Goal: Information Seeking & Learning: Learn about a topic

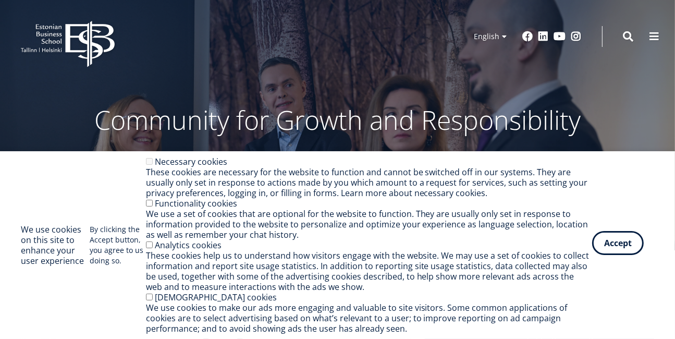
click at [630, 247] on button "Accept" at bounding box center [618, 243] width 52 height 24
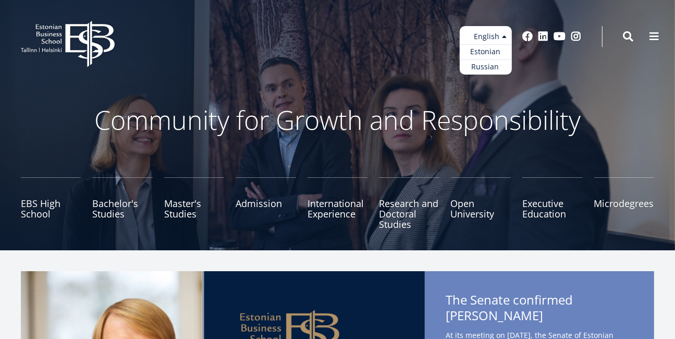
click at [498, 34] on ul "Estonian English Russian" at bounding box center [486, 50] width 52 height 48
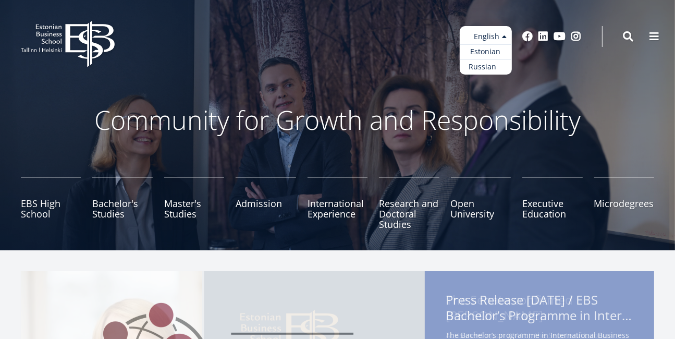
click at [483, 68] on link "Russian" at bounding box center [486, 66] width 52 height 15
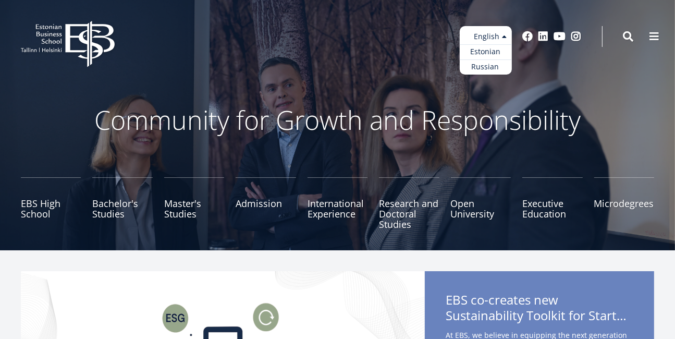
click at [499, 39] on ul "Estonian English Russian" at bounding box center [486, 50] width 52 height 48
click at [480, 67] on link "Russian" at bounding box center [486, 66] width 52 height 15
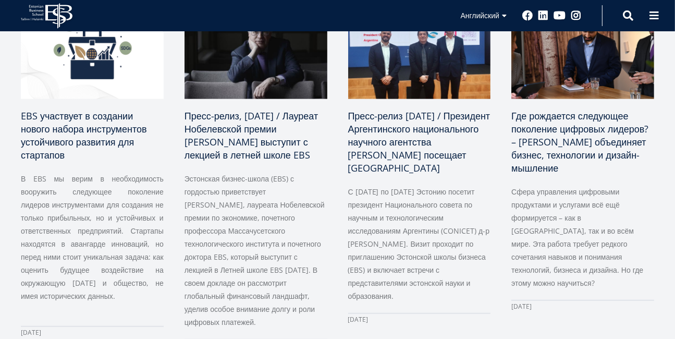
scroll to position [678, 0]
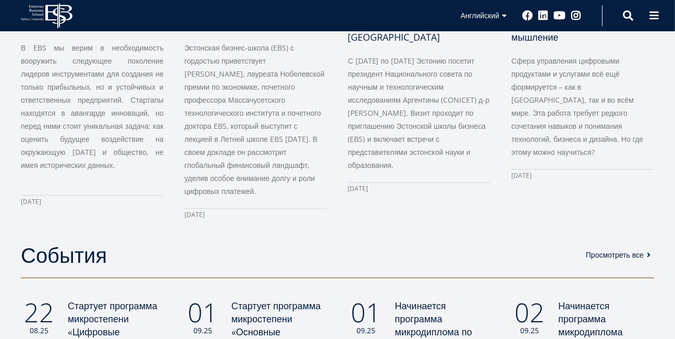
drag, startPoint x: 21, startPoint y: 19, endPoint x: 44, endPoint y: 11, distance: 24.9
click at [22, 19] on icon "EBS Logo Created with Sketch." at bounding box center [47, 16] width 52 height 26
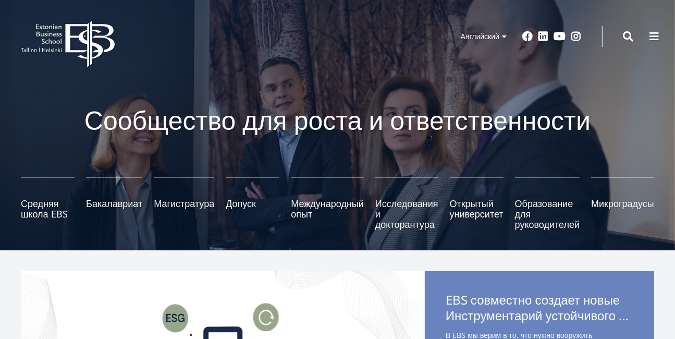
click at [33, 29] on icon "EBS Logo Created with Sketch." at bounding box center [68, 44] width 94 height 46
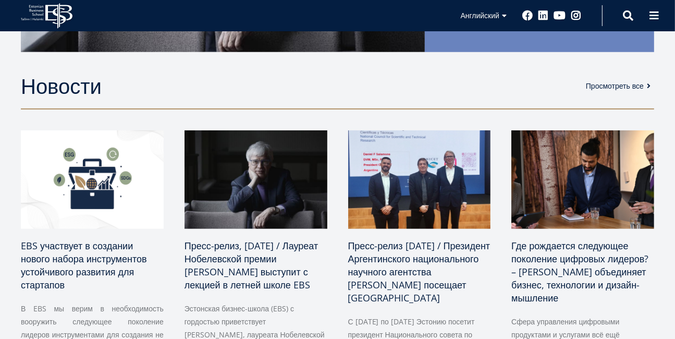
scroll to position [52, 0]
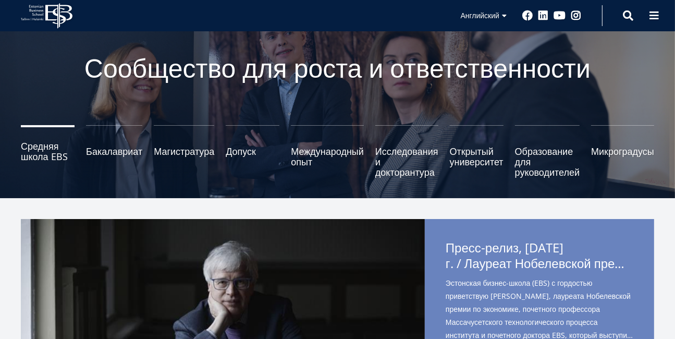
click at [50, 158] on font "Средняя школа EBS" at bounding box center [44, 151] width 47 height 23
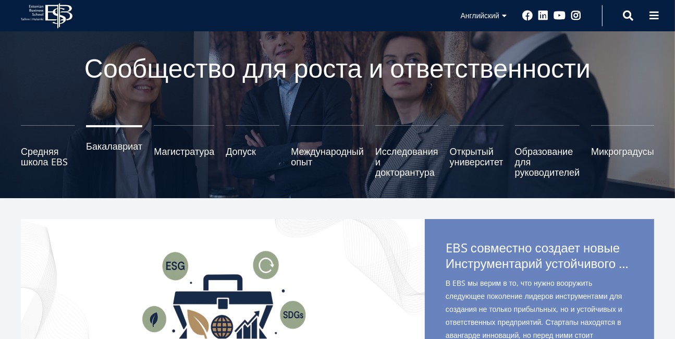
click at [106, 154] on link "Бакалавриат" at bounding box center [114, 151] width 56 height 52
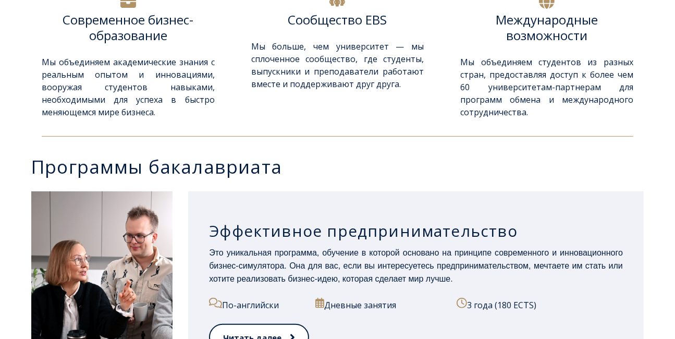
scroll to position [417, 0]
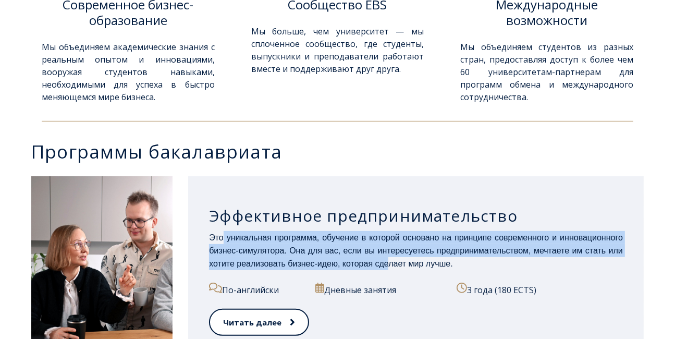
drag, startPoint x: 231, startPoint y: 241, endPoint x: 389, endPoint y: 260, distance: 159.6
click at [389, 260] on font "Это уникальная программа, обучение в которой основано на принципе современного …" at bounding box center [416, 250] width 414 height 35
click at [313, 249] on font "Это уникальная программа, обучение в которой основано на принципе современного …" at bounding box center [416, 250] width 414 height 35
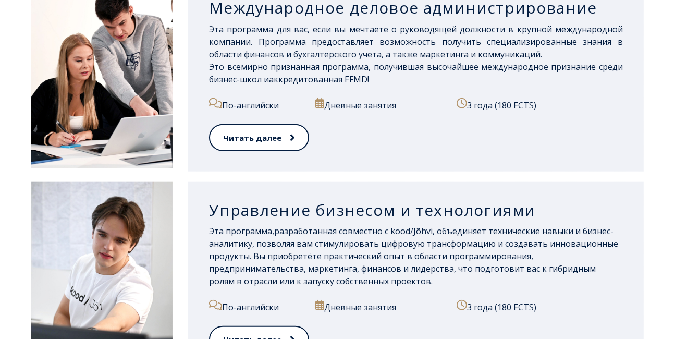
scroll to position [834, 0]
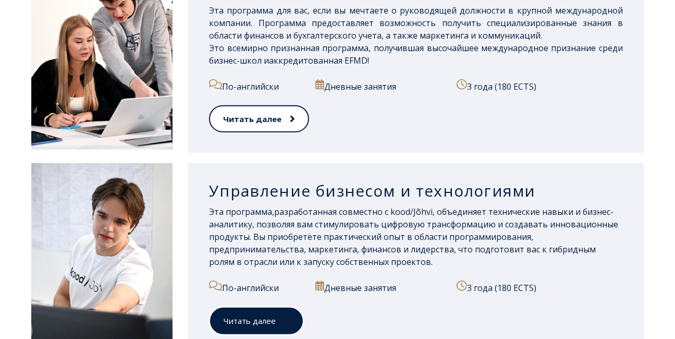
click at [248, 314] on link "Читать далее" at bounding box center [256, 320] width 95 height 29
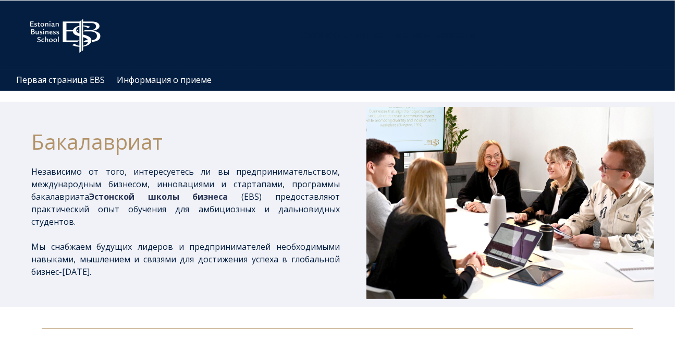
scroll to position [0, 0]
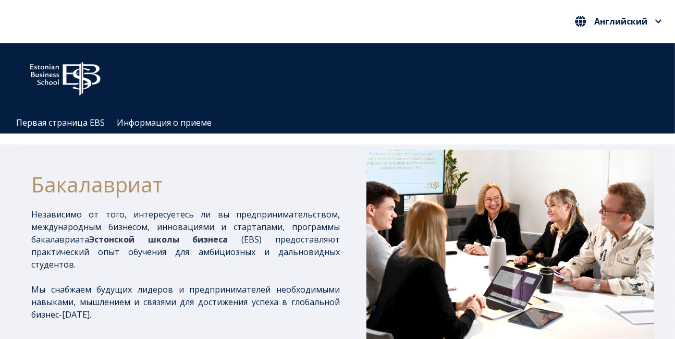
click at [158, 52] on div "Сообщество для роста и ответственности" at bounding box center [337, 77] width 675 height 69
